Goal: Task Accomplishment & Management: Manage account settings

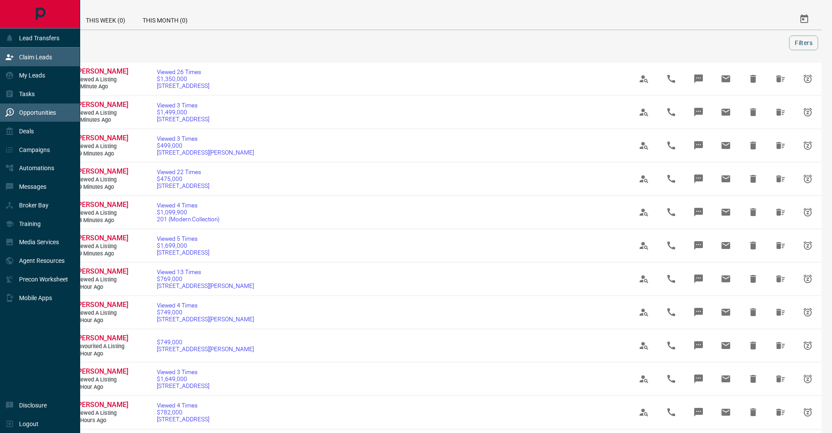
click at [13, 56] on icon at bounding box center [9, 57] width 9 height 9
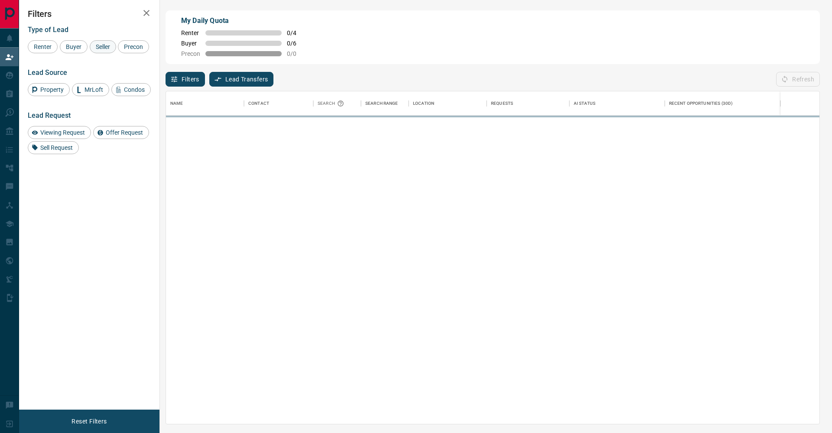
scroll to position [333, 654]
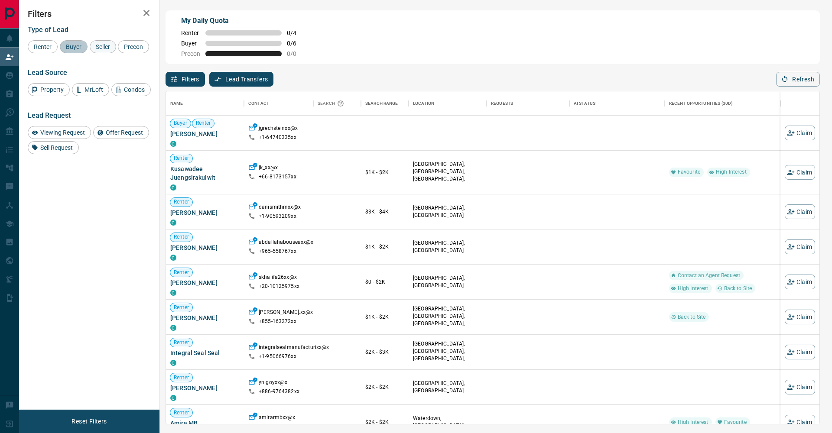
drag, startPoint x: 78, startPoint y: 46, endPoint x: 102, endPoint y: 46, distance: 23.4
click at [88, 46] on div "Renter Buyer Seller Precon" at bounding box center [89, 46] width 123 height 13
drag, startPoint x: 102, startPoint y: 46, endPoint x: 42, endPoint y: 61, distance: 61.2
click at [101, 46] on span "Seller" at bounding box center [103, 46] width 20 height 7
click at [121, 50] on span "Precon" at bounding box center [133, 46] width 25 height 7
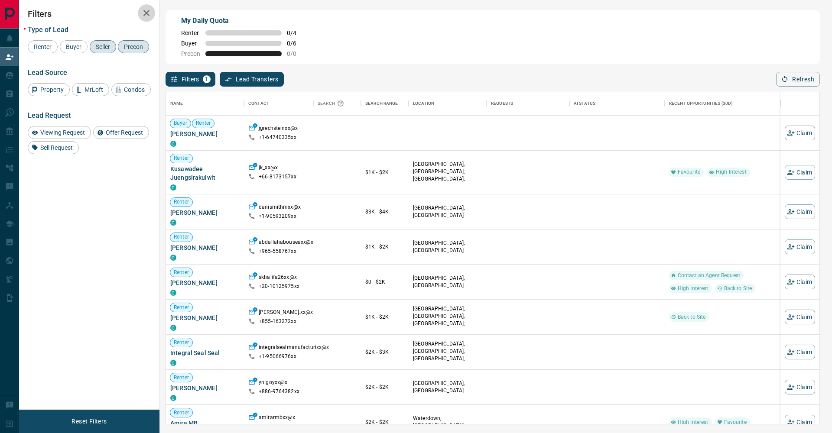
click at [149, 16] on icon "button" at bounding box center [146, 13] width 10 height 10
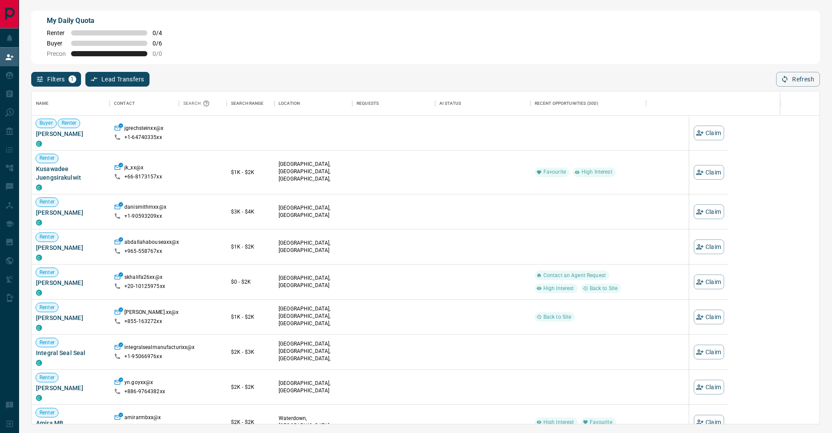
scroll to position [333, 788]
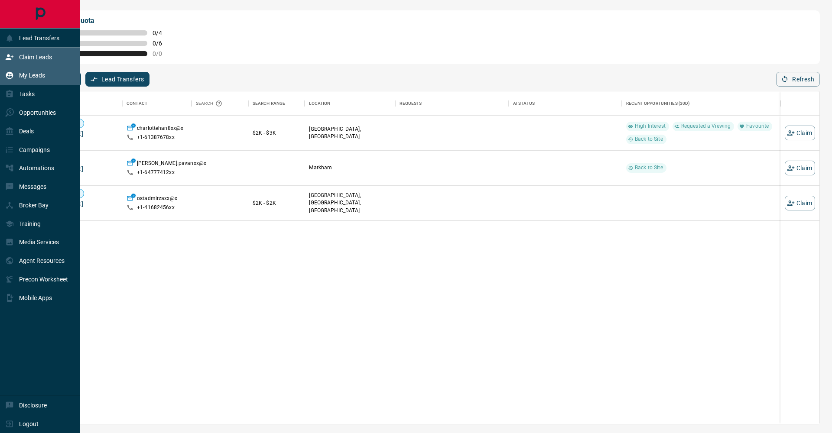
click at [27, 70] on div "My Leads" at bounding box center [25, 75] width 40 height 14
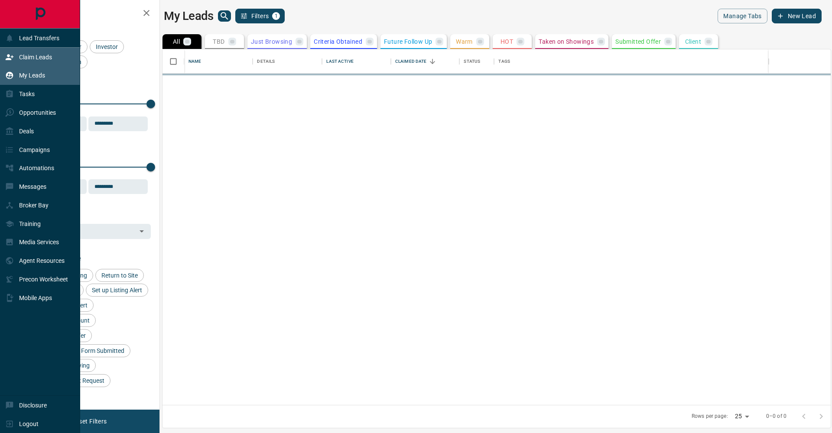
click at [28, 54] on p "Claim Leads" at bounding box center [35, 57] width 33 height 7
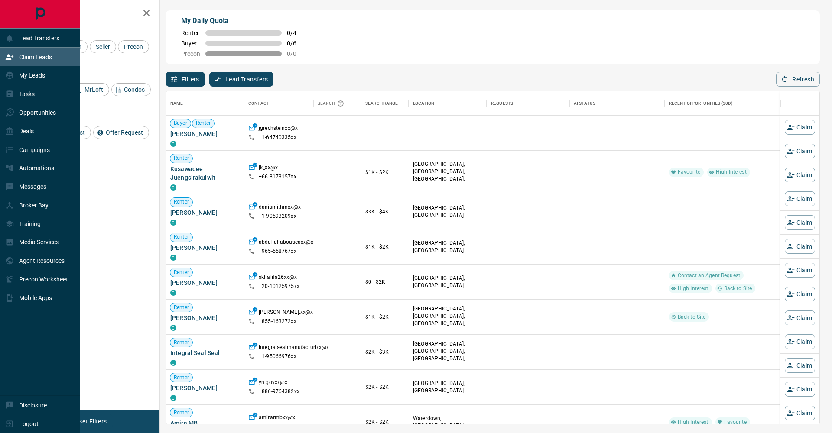
scroll to position [333, 654]
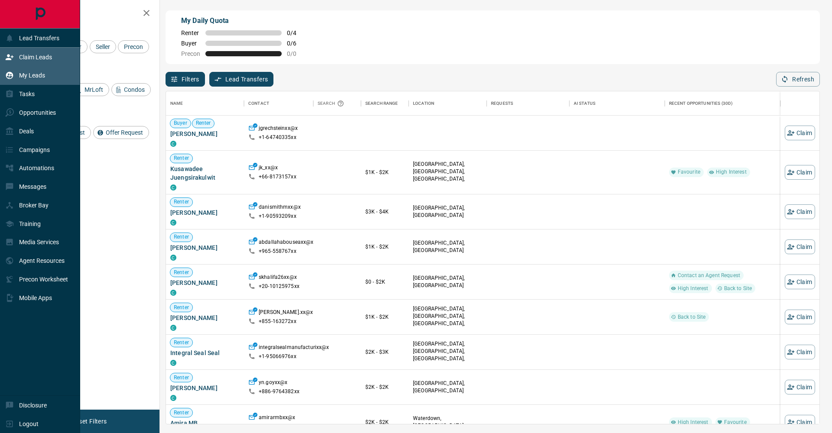
click at [0, 80] on div "My Leads" at bounding box center [40, 75] width 80 height 19
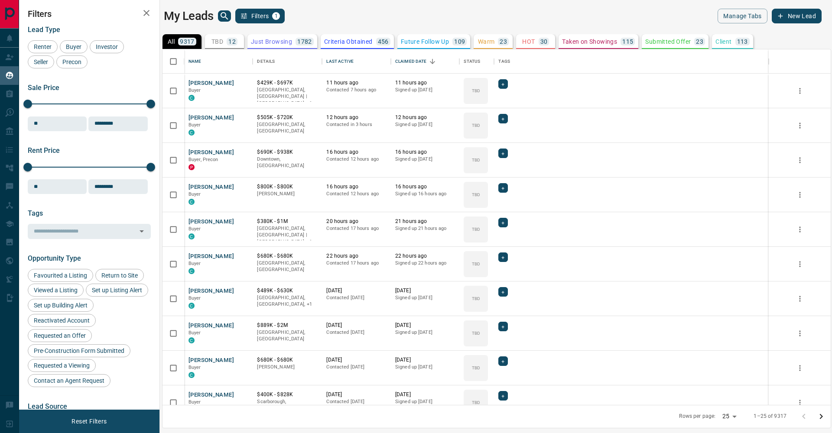
scroll to position [356, 668]
click at [140, 15] on button "button" at bounding box center [146, 12] width 17 height 17
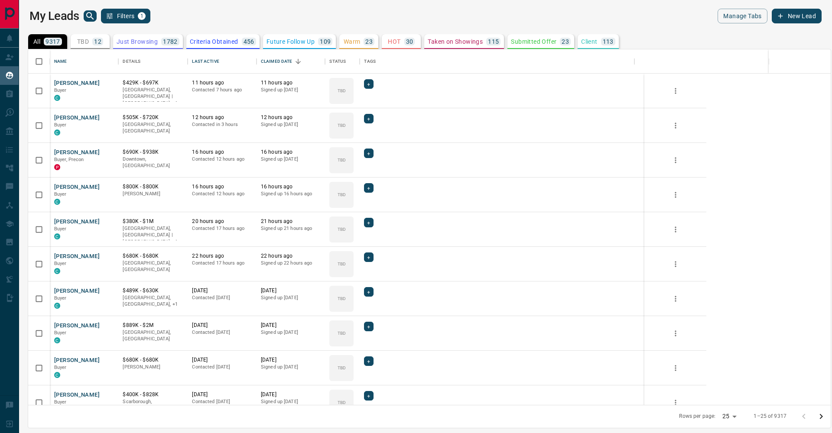
scroll to position [356, 803]
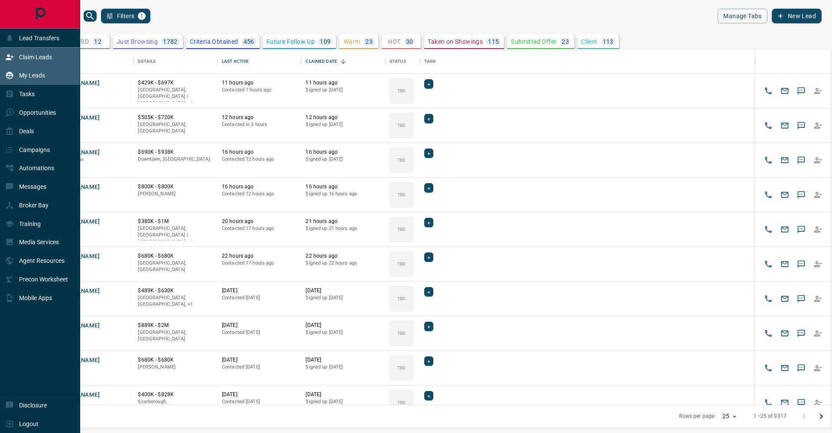
click at [14, 65] on div "Claim Leads" at bounding box center [40, 57] width 80 height 19
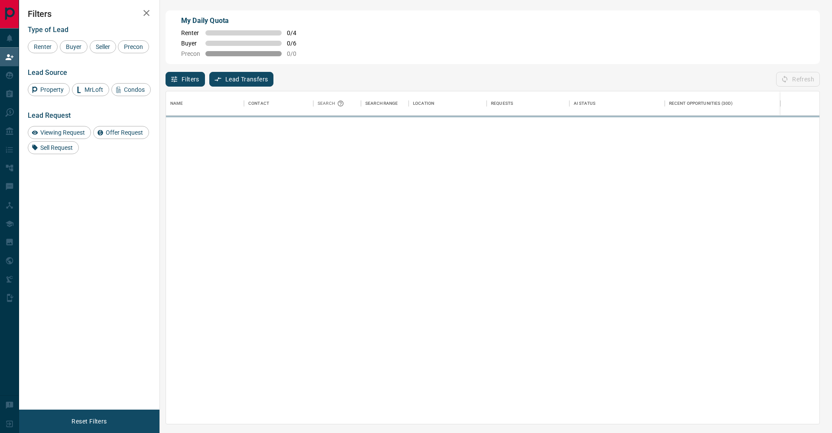
scroll to position [333, 654]
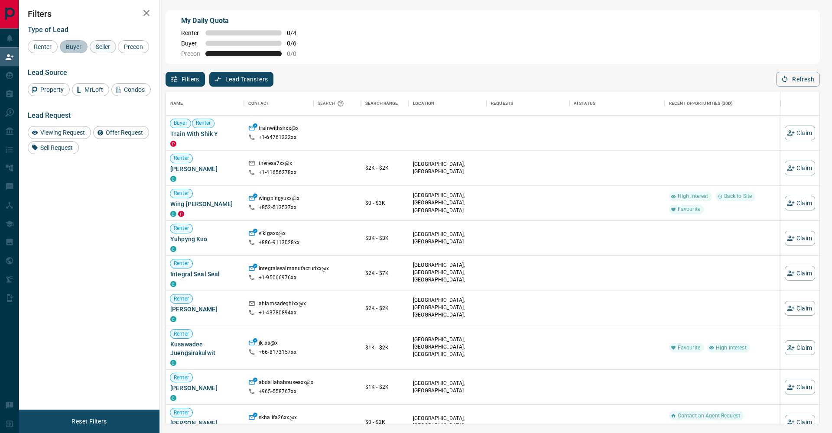
drag, startPoint x: 72, startPoint y: 48, endPoint x: 98, endPoint y: 47, distance: 26.5
click at [72, 48] on span "Buyer" at bounding box center [74, 46] width 22 height 7
click at [102, 47] on span "Seller" at bounding box center [103, 46] width 20 height 7
drag, startPoint x: 33, startPoint y: 58, endPoint x: 73, endPoint y: 53, distance: 40.2
click at [121, 50] on span "Precon" at bounding box center [133, 46] width 25 height 7
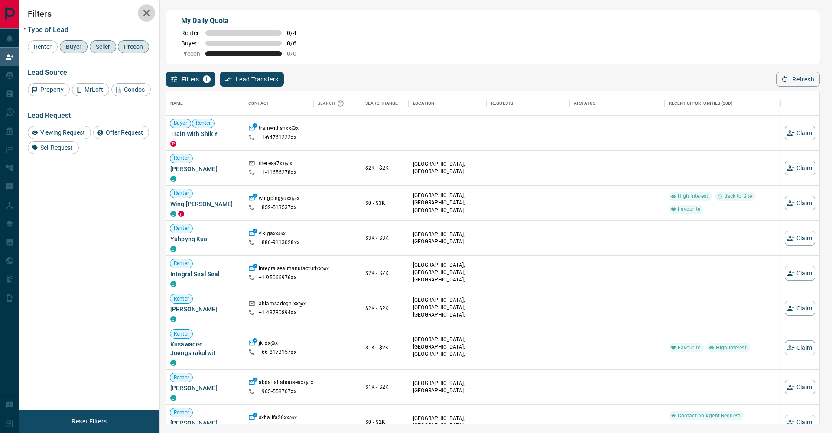
click at [150, 18] on icon "button" at bounding box center [146, 13] width 10 height 10
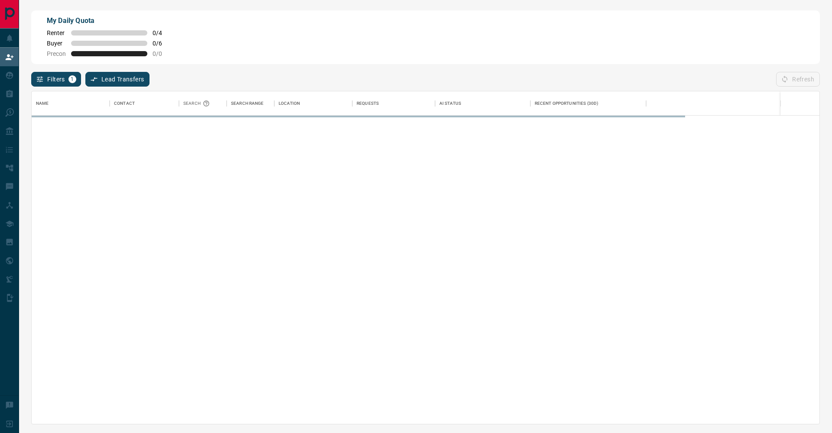
scroll to position [333, 788]
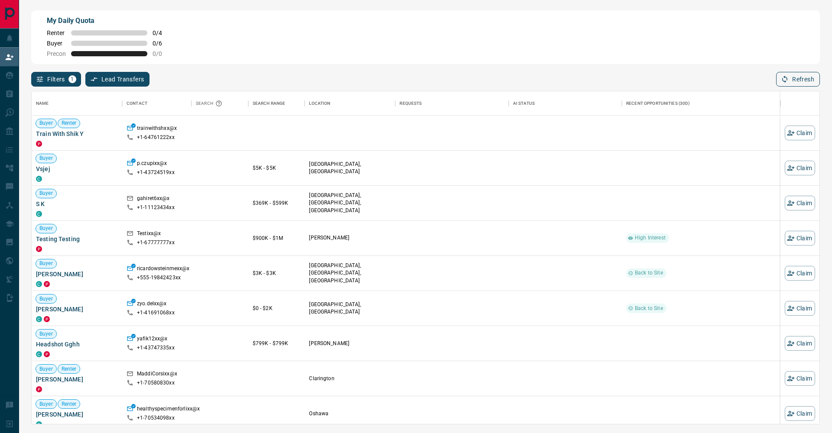
click at [789, 77] on button "Refresh" at bounding box center [798, 79] width 44 height 15
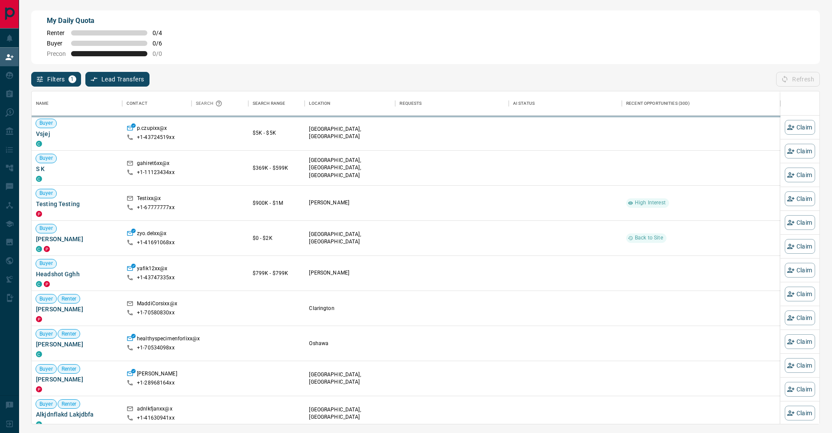
scroll to position [0, 0]
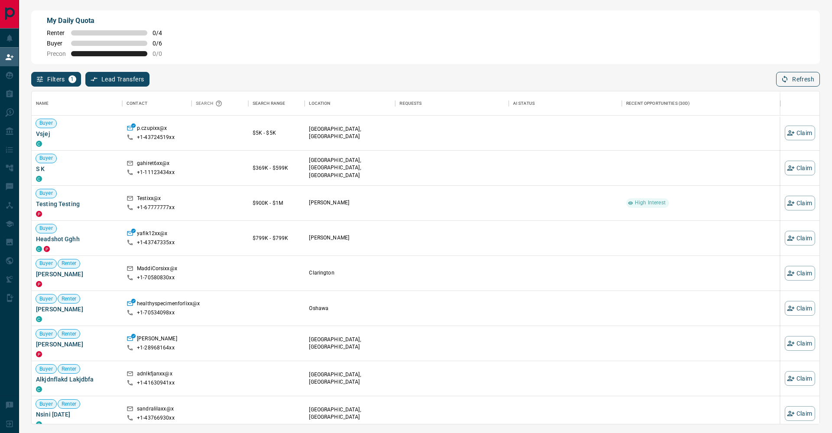
click at [787, 74] on div "Filters 1 Lead Transfers 0 Refresh" at bounding box center [425, 75] width 789 height 23
click at [788, 75] on button "Refresh" at bounding box center [798, 79] width 44 height 15
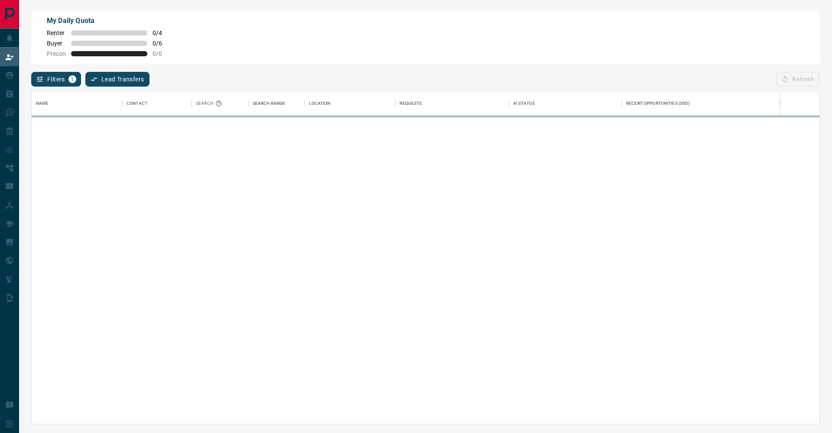
scroll to position [333, 788]
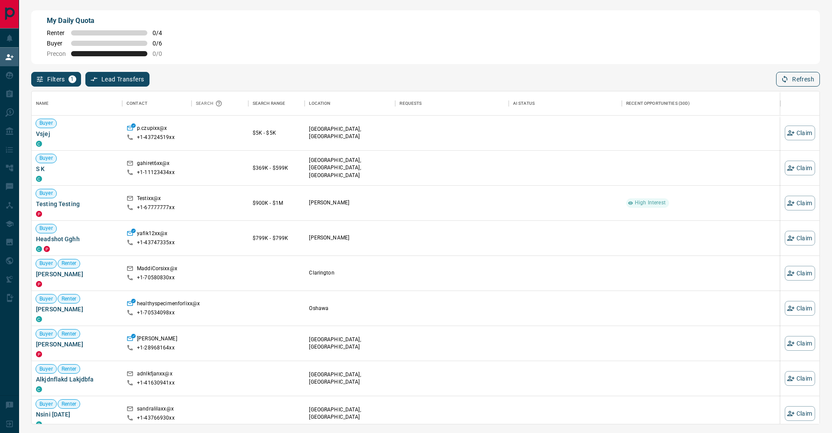
click at [798, 86] on button "Refresh" at bounding box center [798, 79] width 44 height 15
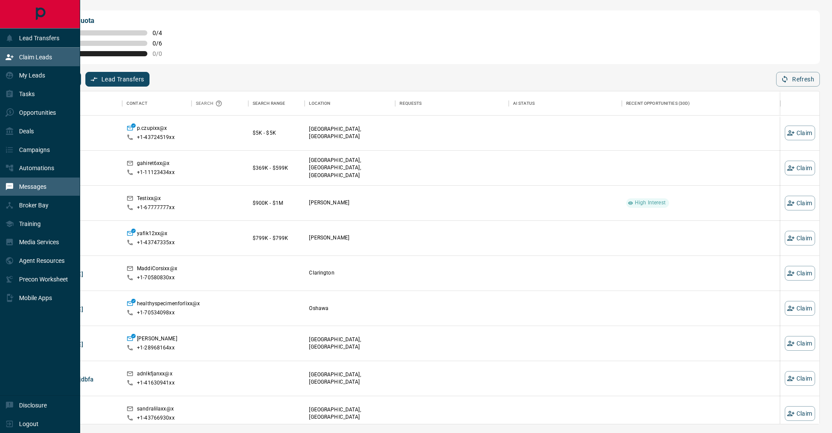
click at [39, 189] on p "Messages" at bounding box center [32, 186] width 27 height 7
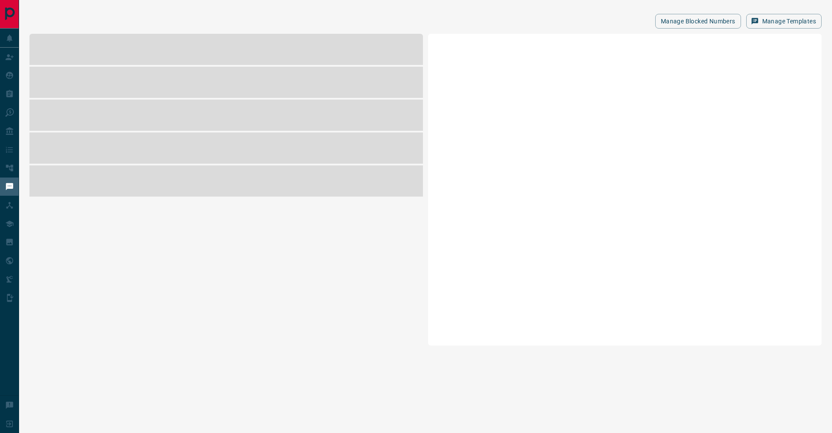
click at [832, 0] on html "Lead Transfers Claim Leads My Leads Tasks Opportunities Deals Campaigns Automat…" at bounding box center [416, 216] width 832 height 433
